Goal: Find specific page/section: Find specific page/section

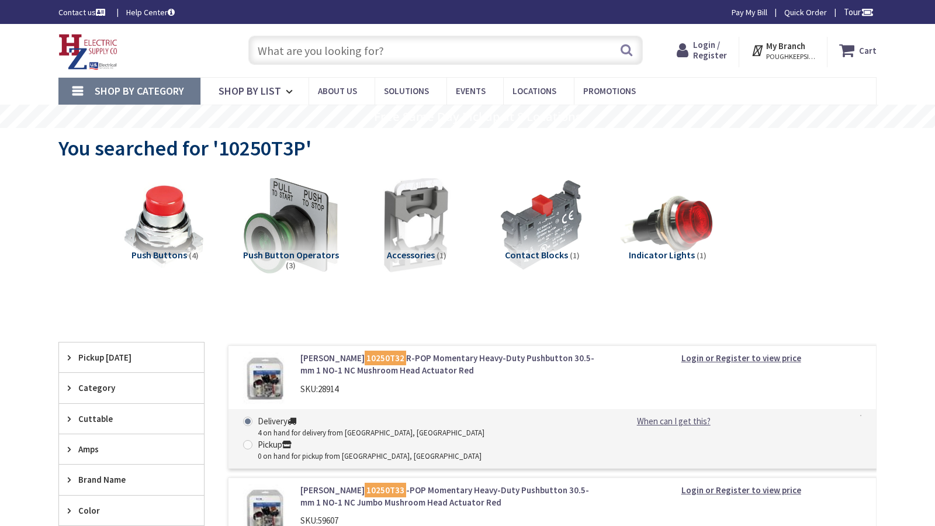
type input "TX-[GEOGRAPHIC_DATA], [GEOGRAPHIC_DATA]"
